Goal: Obtain resource: Download file/media

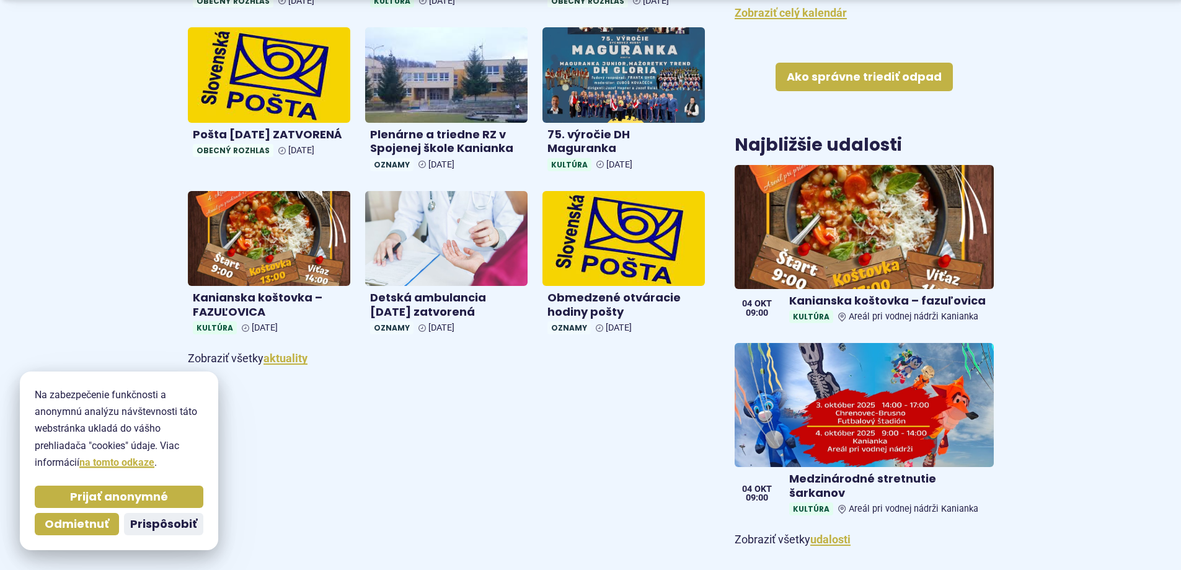
scroll to position [682, 0]
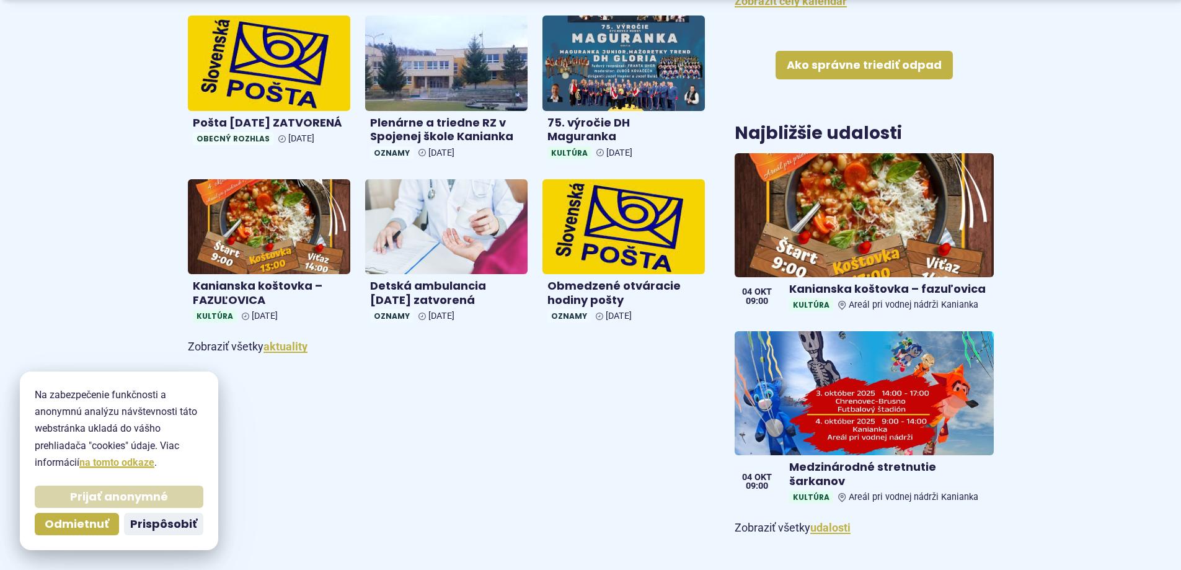
click at [146, 495] on span "Prijať anonymné" at bounding box center [119, 497] width 98 height 14
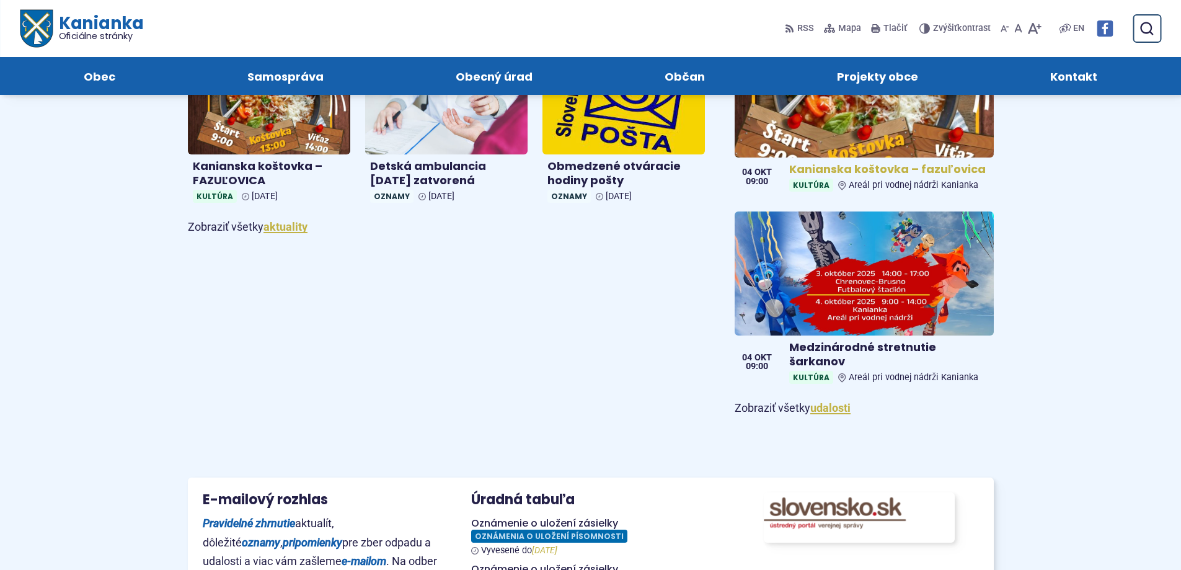
scroll to position [558, 0]
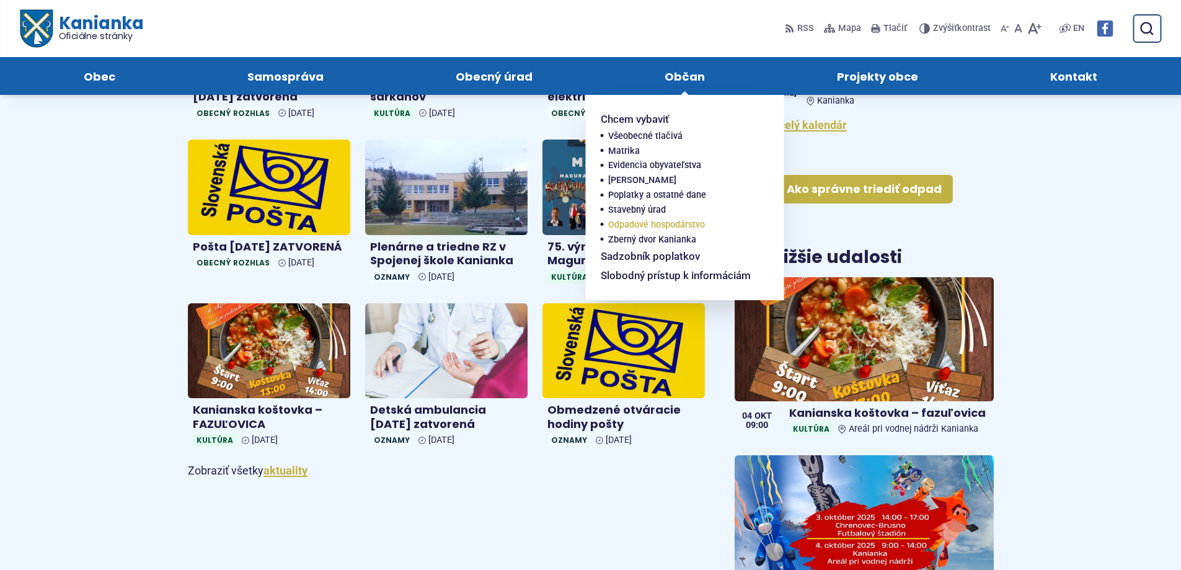
click at [639, 223] on span "Odpadové hospodárstvo" at bounding box center [656, 225] width 97 height 15
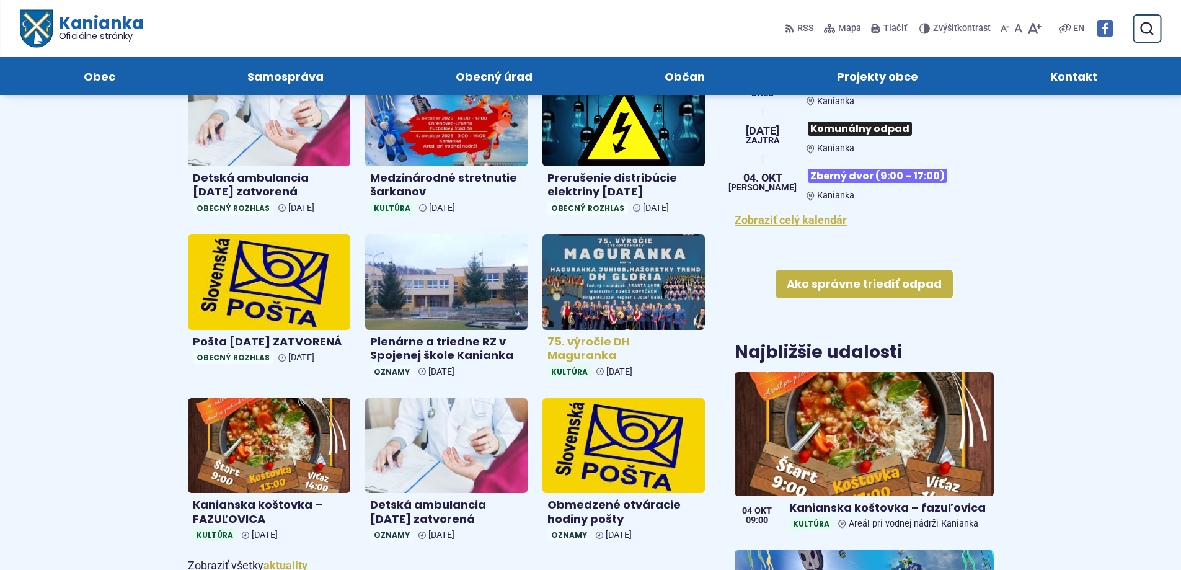
scroll to position [310, 0]
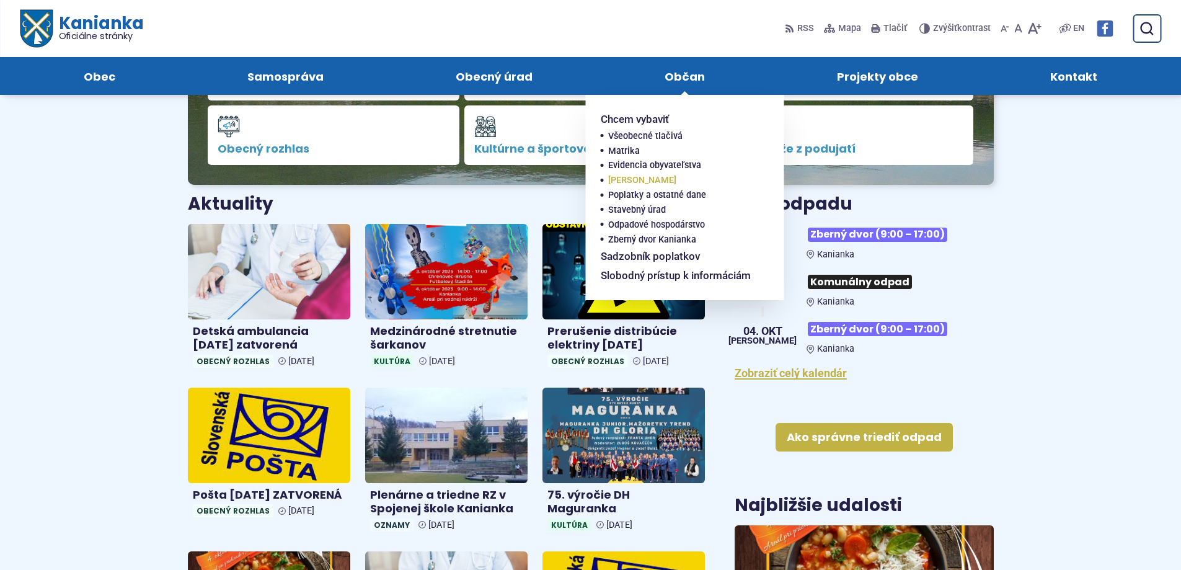
click at [627, 180] on span "[PERSON_NAME]" at bounding box center [642, 180] width 68 height 15
click at [628, 190] on span "Poplatky a ostatné dane" at bounding box center [657, 195] width 98 height 15
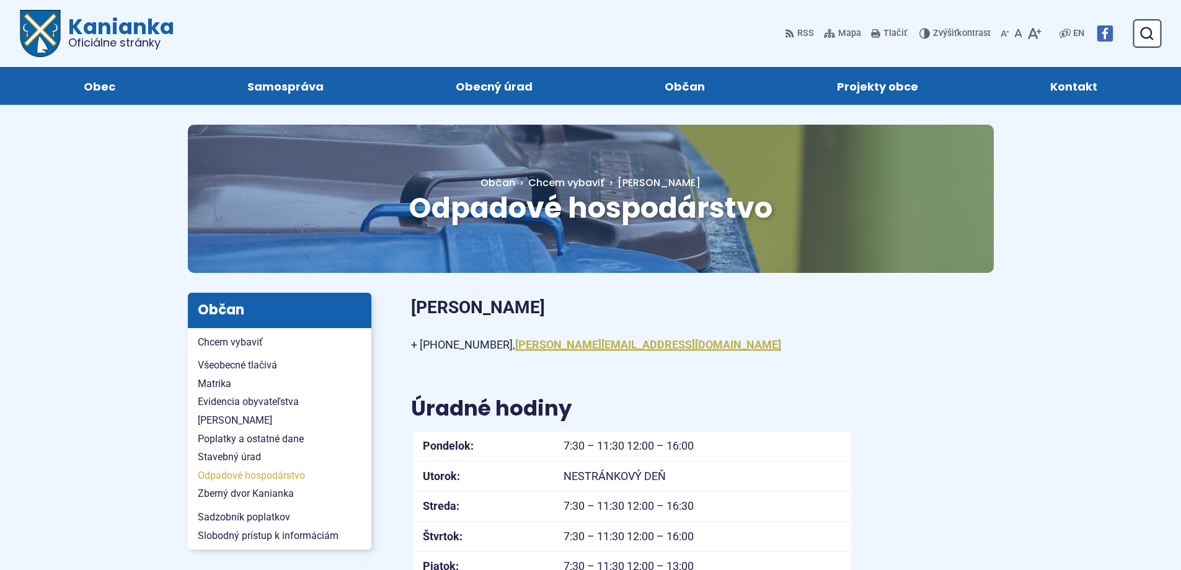
click at [257, 481] on span "Odpadové hospodárstvo" at bounding box center [280, 475] width 164 height 19
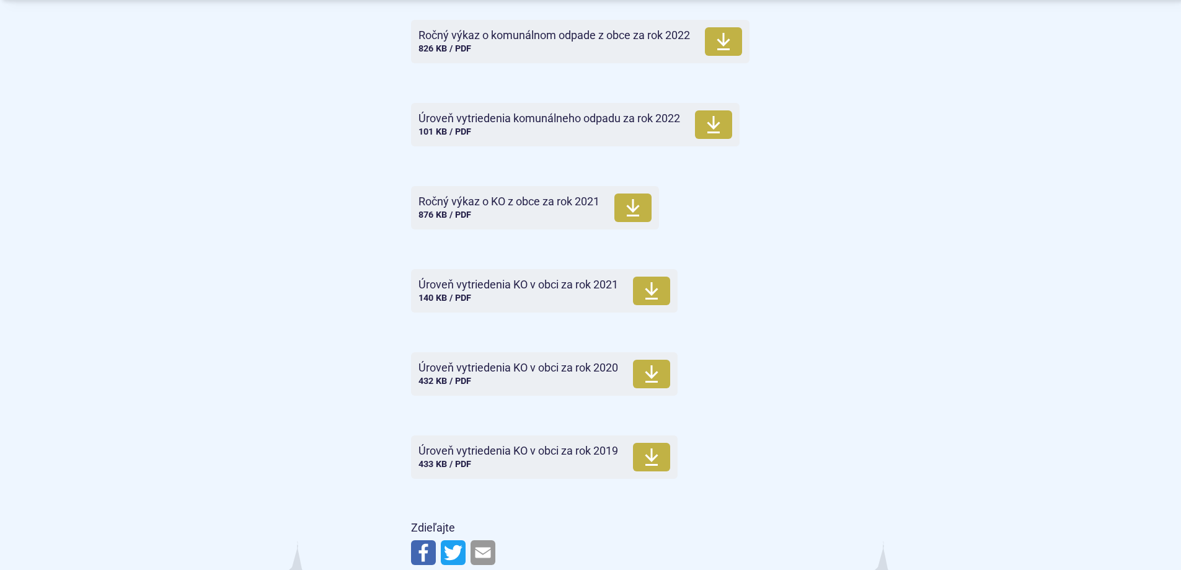
scroll to position [5085, 0]
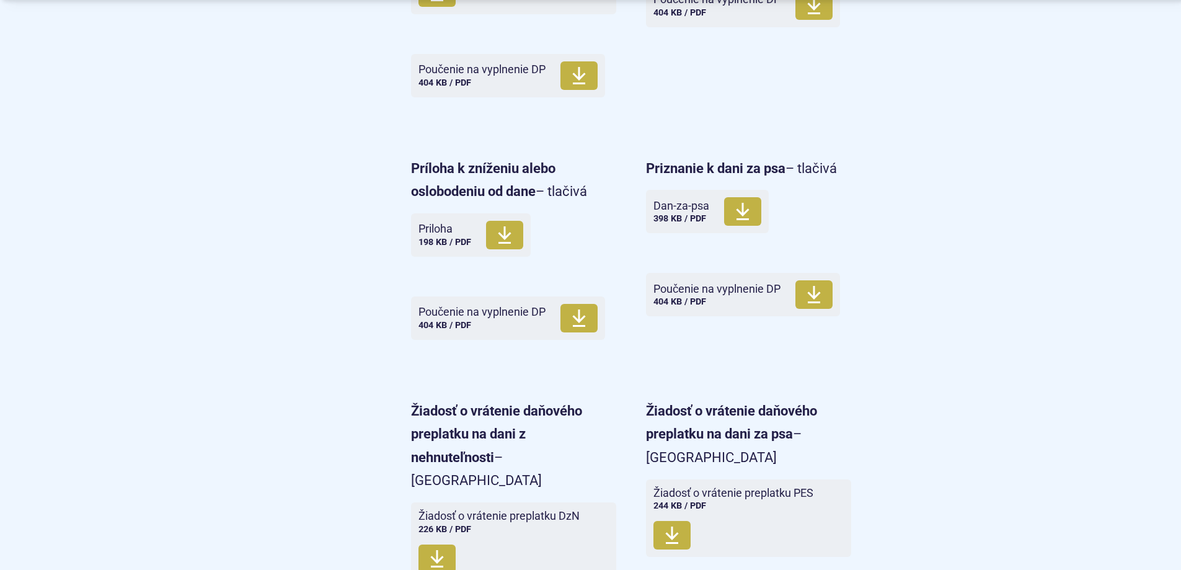
scroll to position [1178, 0]
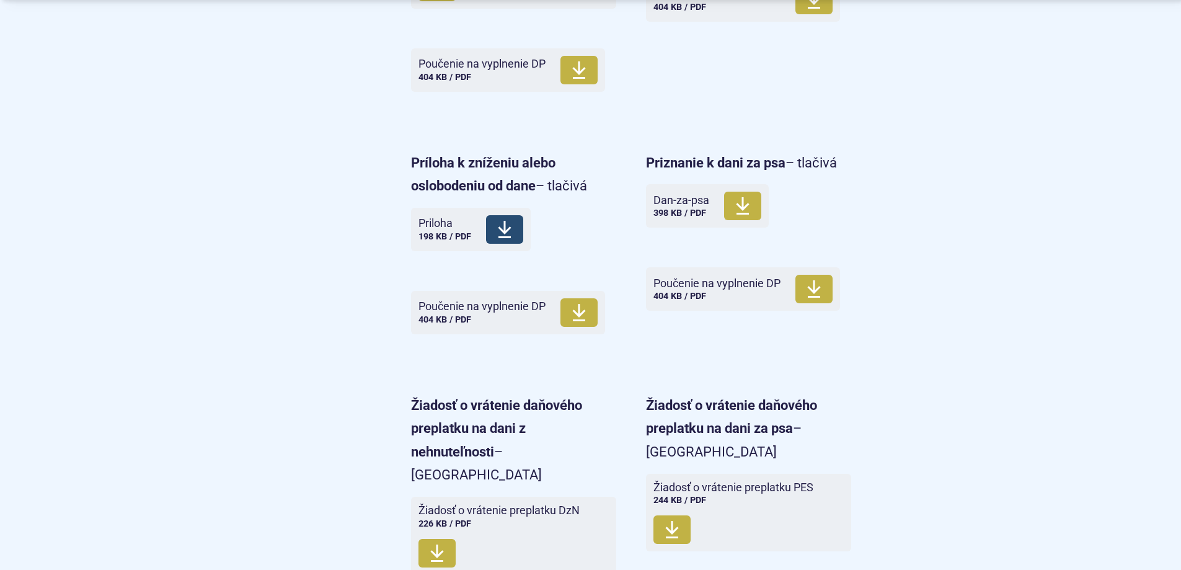
click at [512, 237] on icon at bounding box center [504, 230] width 15 height 20
click at [479, 159] on strong "Príloha k zníženiu alebo oslobodeniu od dane" at bounding box center [483, 174] width 144 height 38
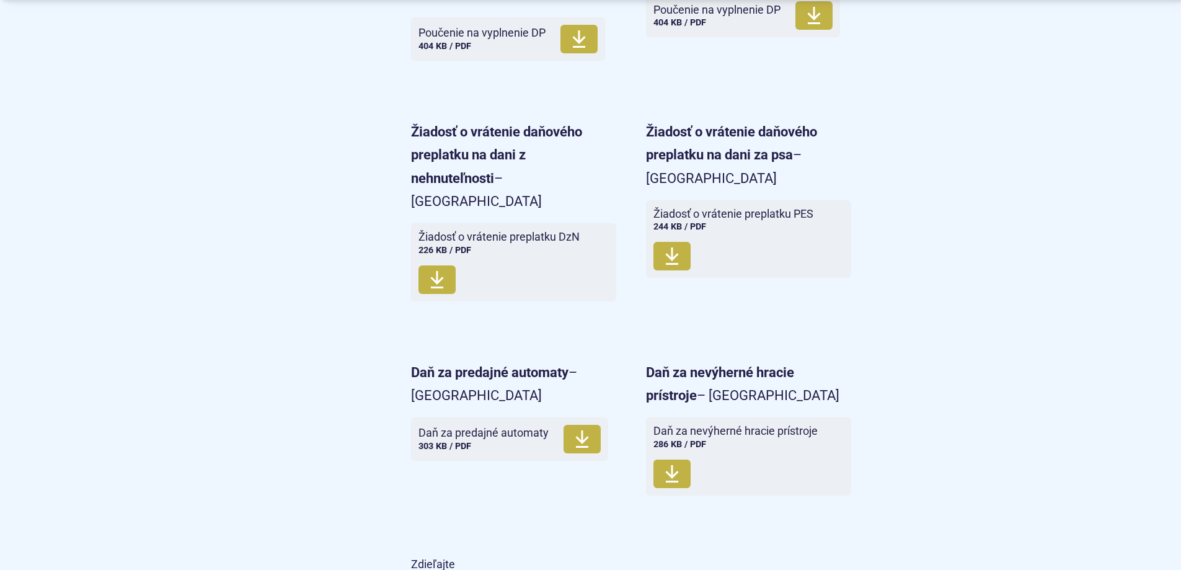
scroll to position [1488, 0]
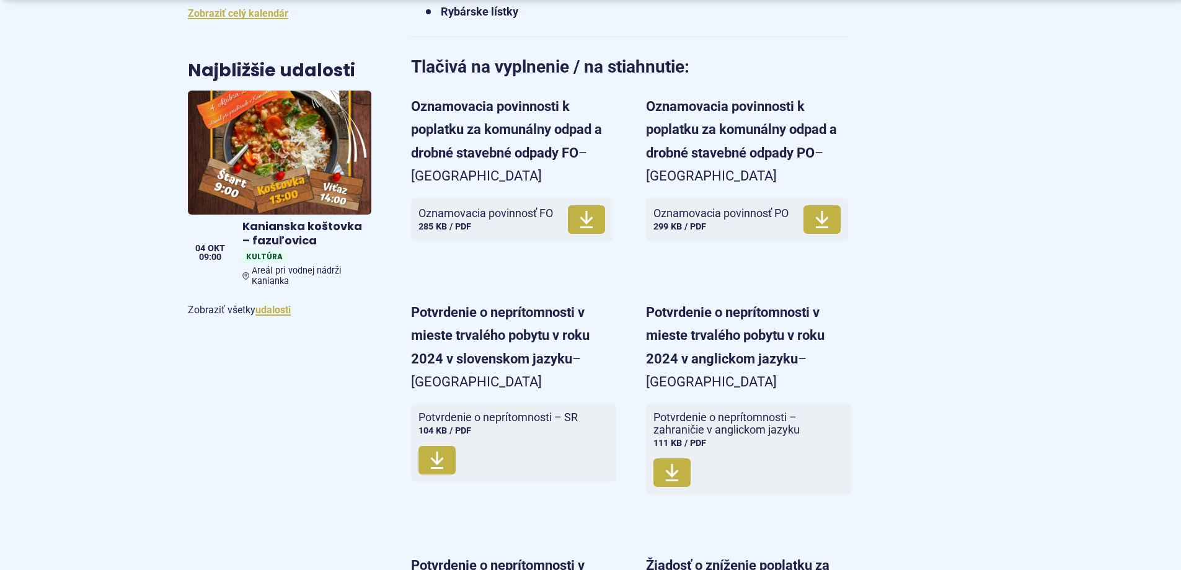
scroll to position [744, 0]
click at [441, 458] on use at bounding box center [436, 459] width 13 height 17
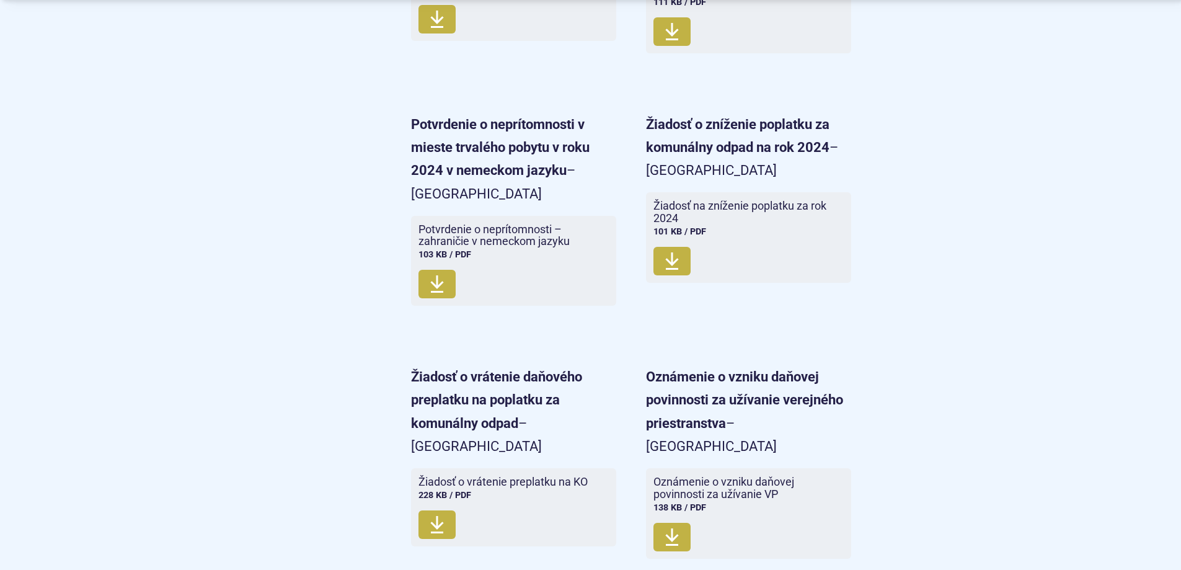
scroll to position [1240, 0]
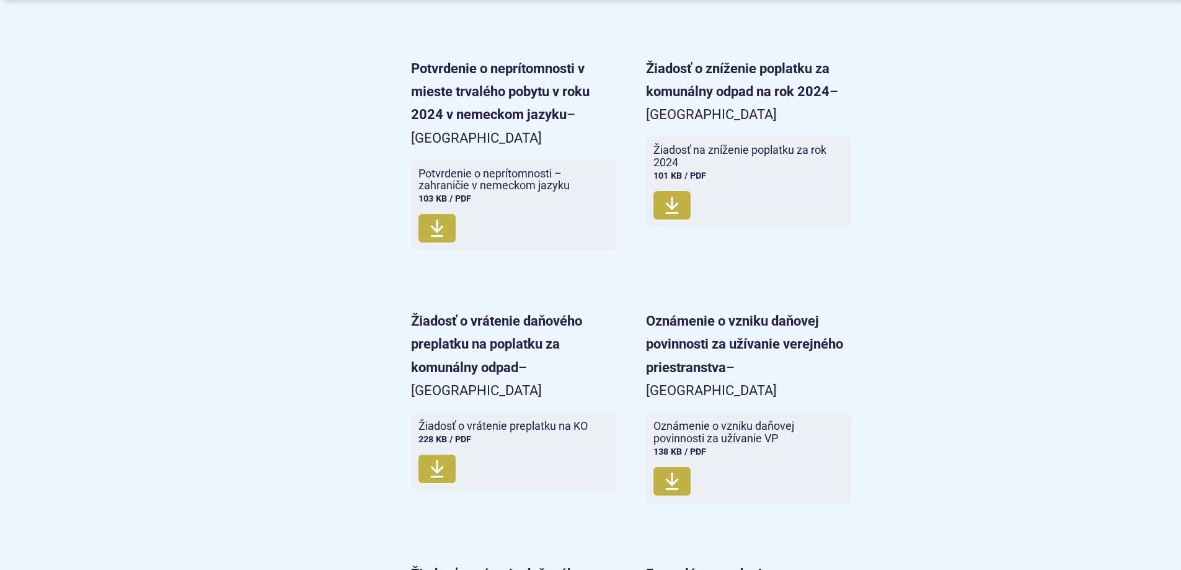
click at [484, 350] on strong "Žiadosť o vrátenie daňového preplatku na poplatku za komunálny odpad" at bounding box center [496, 344] width 171 height 62
click at [440, 459] on icon at bounding box center [437, 469] width 15 height 20
